Goal: Find contact information: Find contact information

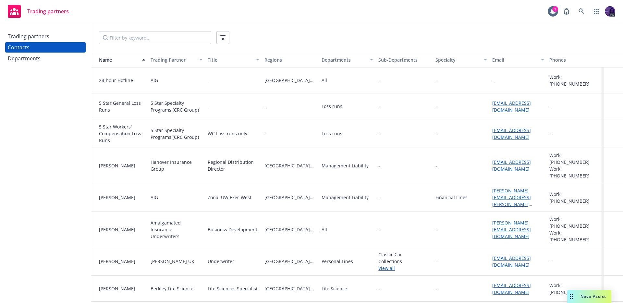
click at [163, 29] on div at bounding box center [357, 37] width 532 height 29
click at [155, 36] on input "Filter by keyword..." at bounding box center [155, 37] width 112 height 13
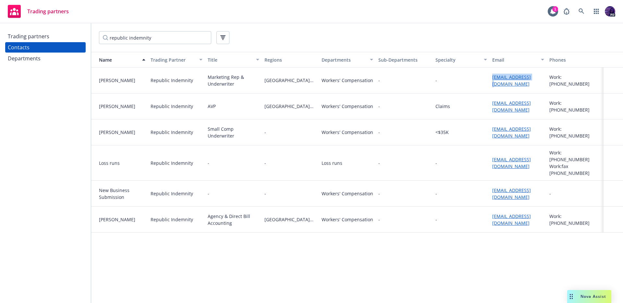
drag, startPoint x: 539, startPoint y: 81, endPoint x: 493, endPoint y: 81, distance: 46.4
click at [493, 81] on div "[EMAIL_ADDRESS][DOMAIN_NAME]" at bounding box center [518, 81] width 57 height 26
copy link "[EMAIL_ADDRESS][DOMAIN_NAME]"
click at [533, 194] on div "[EMAIL_ADDRESS][DOMAIN_NAME]" at bounding box center [518, 194] width 57 height 26
drag, startPoint x: 522, startPoint y: 192, endPoint x: 488, endPoint y: 182, distance: 35.5
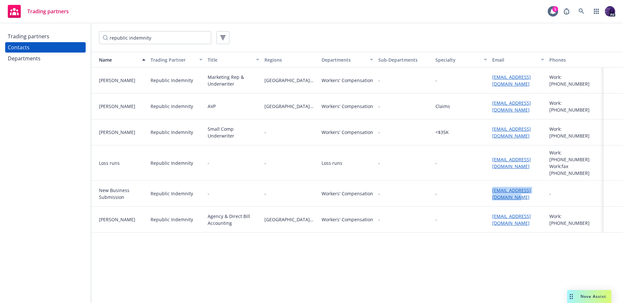
click at [488, 182] on div "New Business Submission Republic Indemnity - - Workers' Compensation - - [EMAIL…" at bounding box center [357, 194] width 532 height 26
copy div "[EMAIL_ADDRESS][DOMAIN_NAME]"
click at [155, 36] on input "republic indemnity" at bounding box center [155, 37] width 112 height 13
drag, startPoint x: 157, startPoint y: 38, endPoint x: 89, endPoint y: 31, distance: 67.6
click at [90, 31] on div "Trading partners Contacts Departments republic indemnity Name Trading Partner T…" at bounding box center [311, 163] width 623 height 280
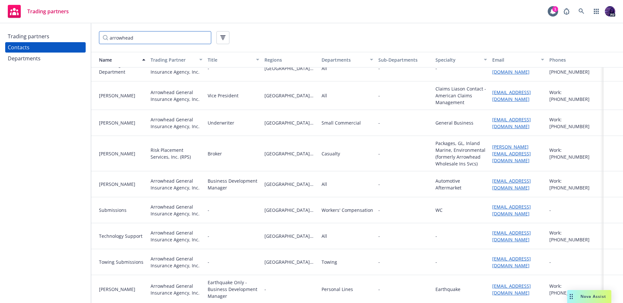
scroll to position [246, 0]
drag, startPoint x: 519, startPoint y: 212, endPoint x: 490, endPoint y: 208, distance: 28.9
click at [493, 208] on div "[EMAIL_ADDRESS][DOMAIN_NAME]" at bounding box center [519, 210] width 52 height 14
copy link "[EMAIL_ADDRESS][DOMAIN_NAME]"
click at [134, 37] on input "arrowhead" at bounding box center [155, 37] width 112 height 13
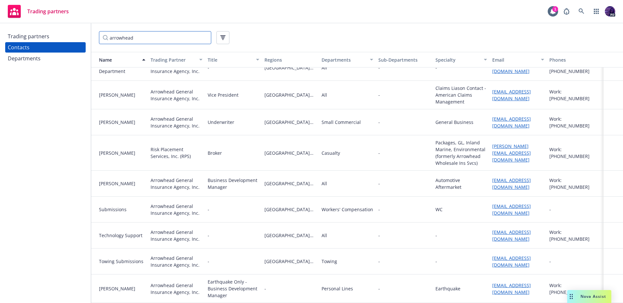
drag, startPoint x: 141, startPoint y: 39, endPoint x: 74, endPoint y: 40, distance: 66.9
click at [74, 40] on div "Trading partners Contacts Departments arrowhead Name Trading Partner Title Regi…" at bounding box center [311, 163] width 623 height 280
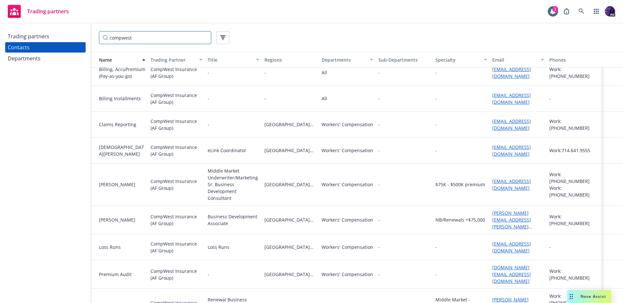
scroll to position [45, 0]
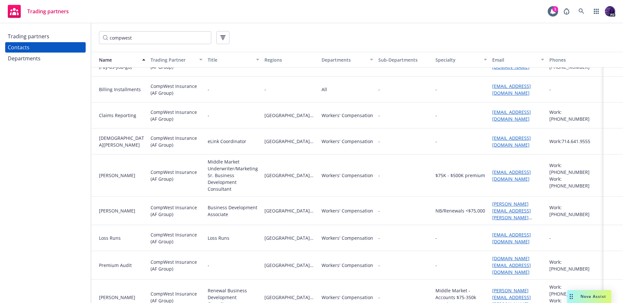
drag, startPoint x: 528, startPoint y: 180, endPoint x: 488, endPoint y: 175, distance: 40.9
click at [490, 175] on div "[EMAIL_ADDRESS][DOMAIN_NAME]" at bounding box center [518, 176] width 57 height 42
copy link "[EMAIL_ADDRESS][DOMAIN_NAME]"
click at [526, 214] on div "[PERSON_NAME][EMAIL_ADDRESS][PERSON_NAME][DOMAIN_NAME]" at bounding box center [519, 211] width 52 height 20
drag, startPoint x: 527, startPoint y: 214, endPoint x: 487, endPoint y: 208, distance: 40.0
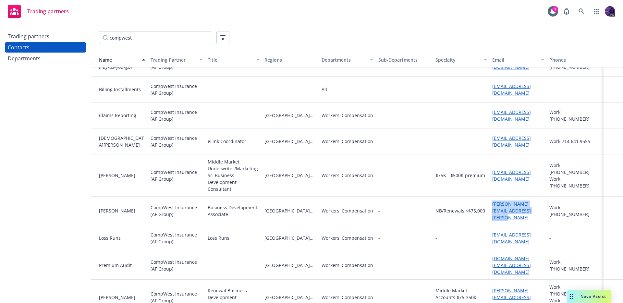
click at [490, 208] on div "[PERSON_NAME][EMAIL_ADDRESS][PERSON_NAME][DOMAIN_NAME]" at bounding box center [518, 211] width 57 height 29
copy link "[PERSON_NAME][EMAIL_ADDRESS][PERSON_NAME][DOMAIN_NAME]"
click at [138, 40] on input "compwest" at bounding box center [155, 37] width 112 height 13
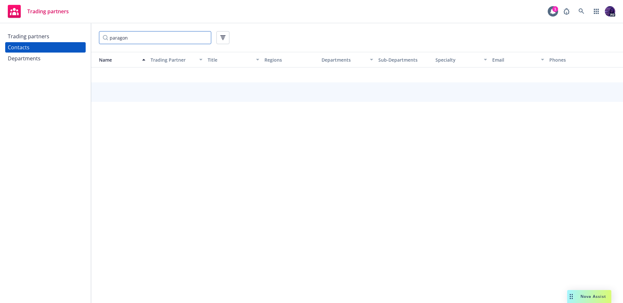
scroll to position [0, 0]
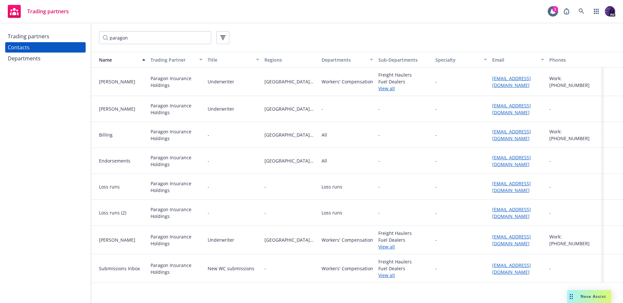
drag, startPoint x: 531, startPoint y: 272, endPoint x: 492, endPoint y: 267, distance: 39.6
click at [492, 267] on div "[EMAIL_ADDRESS][DOMAIN_NAME]" at bounding box center [518, 269] width 57 height 29
copy link "[EMAIL_ADDRESS][DOMAIN_NAME]"
drag, startPoint x: 161, startPoint y: 41, endPoint x: 72, endPoint y: 39, distance: 89.3
click at [72, 39] on div "Trading partners Contacts Departments paragon Name Trading Partner Title Region…" at bounding box center [311, 163] width 623 height 280
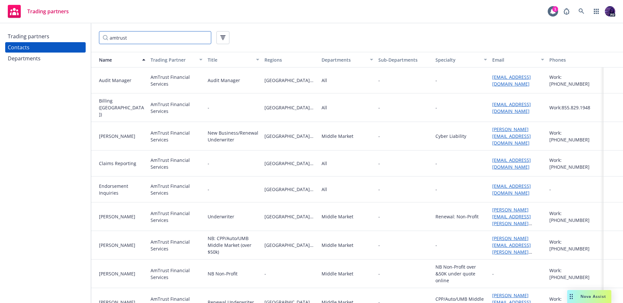
drag, startPoint x: 102, startPoint y: 39, endPoint x: 80, endPoint y: 38, distance: 22.1
click at [79, 37] on div "Trading partners Contacts Departments amtrust Name Trading Partner Title Region…" at bounding box center [311, 163] width 623 height 280
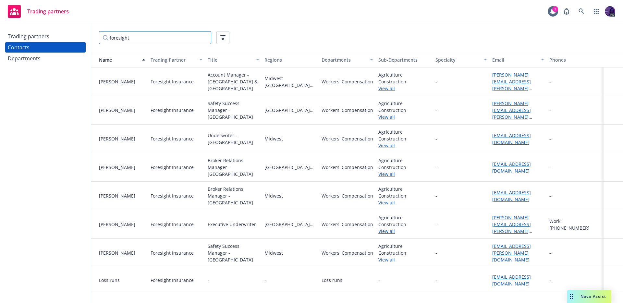
click at [155, 32] on input "foresight" at bounding box center [155, 37] width 112 height 13
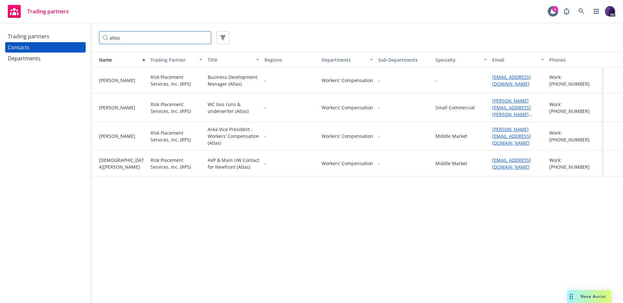
type input "atlas"
